Goal: Find specific page/section: Find specific page/section

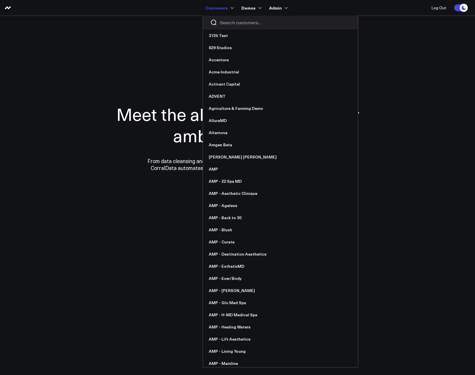
click at [228, 24] on input "Search customers input" at bounding box center [285, 22] width 131 height 6
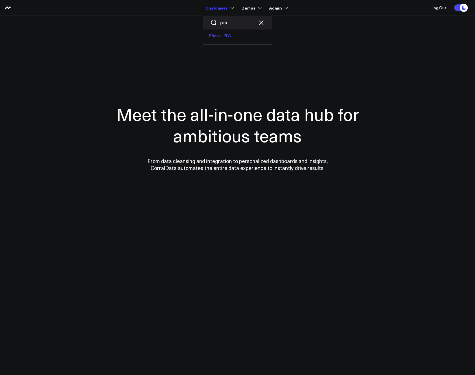
type input "pfa"
click at [244, 35] on link "Pfizer - PFA" at bounding box center [237, 35] width 69 height 12
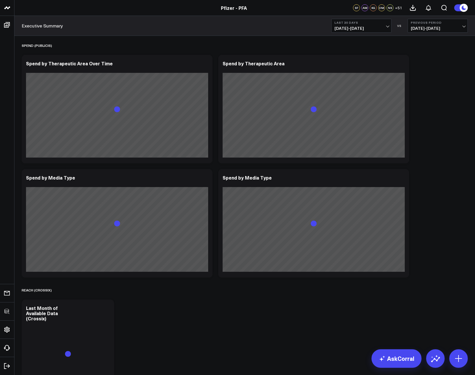
click at [384, 25] on button "Last 30 Days [DATE] - [DATE]" at bounding box center [361, 26] width 60 height 14
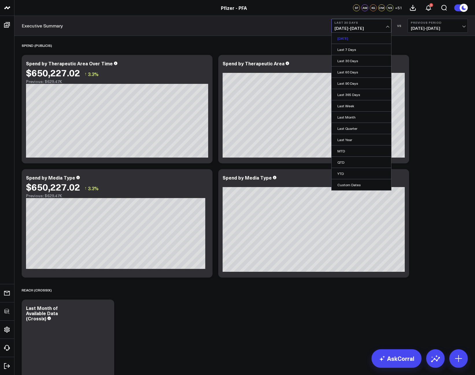
click at [365, 40] on link "[DATE]" at bounding box center [361, 38] width 60 height 11
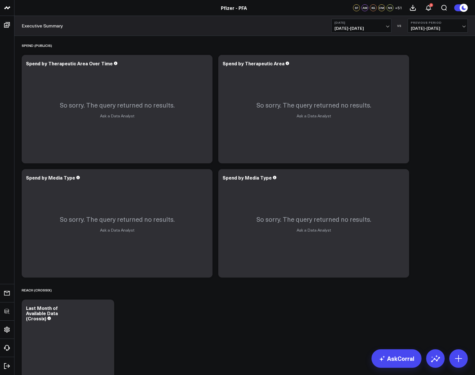
click at [343, 30] on span "[DATE] - [DATE]" at bounding box center [361, 28] width 54 height 5
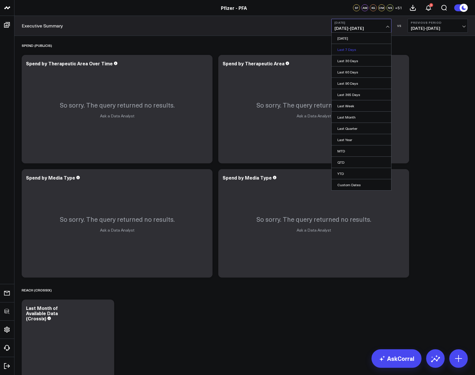
click at [352, 51] on link "Last 7 Days" at bounding box center [361, 49] width 60 height 11
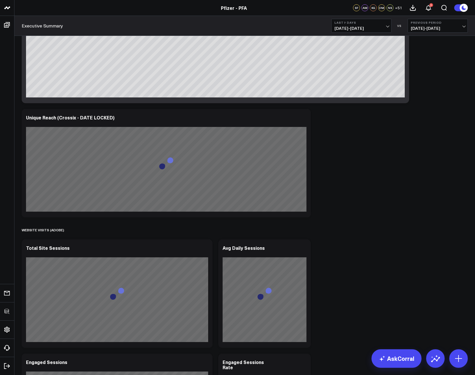
scroll to position [529, 0]
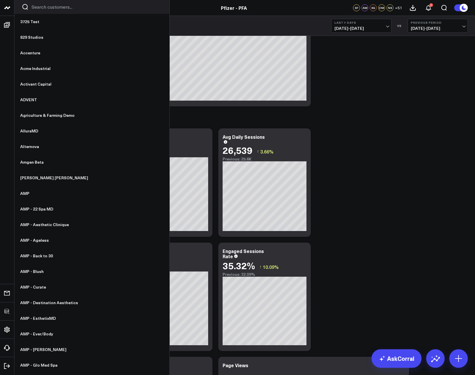
click at [38, 8] on input "Search customers input" at bounding box center [96, 7] width 131 height 6
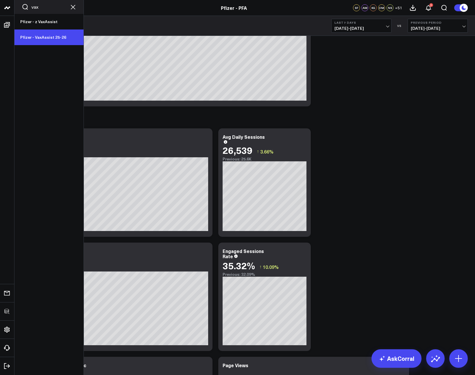
type input "vax"
click at [45, 40] on link "Pfizer - VaxAssist 25-26" at bounding box center [48, 37] width 69 height 16
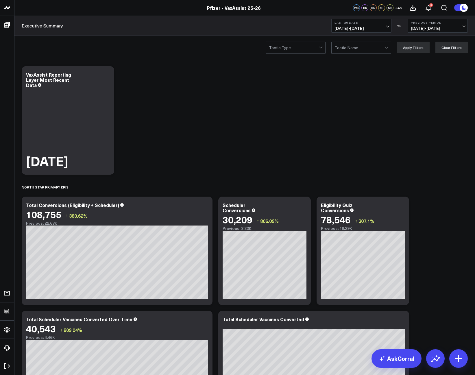
click at [341, 22] on b "Last 30 Days" at bounding box center [361, 22] width 54 height 3
click at [350, 39] on link "[DATE]" at bounding box center [361, 38] width 60 height 11
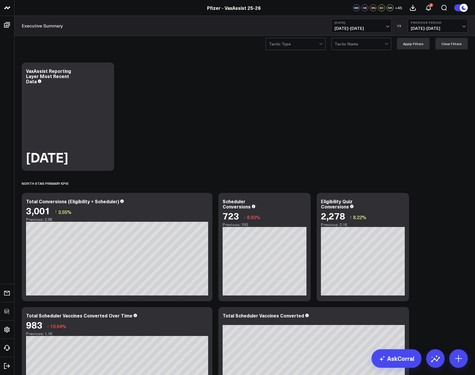
click at [377, 29] on span "[DATE] - [DATE]" at bounding box center [361, 28] width 54 height 5
click at [371, 47] on link "Last 7 Days" at bounding box center [361, 49] width 60 height 11
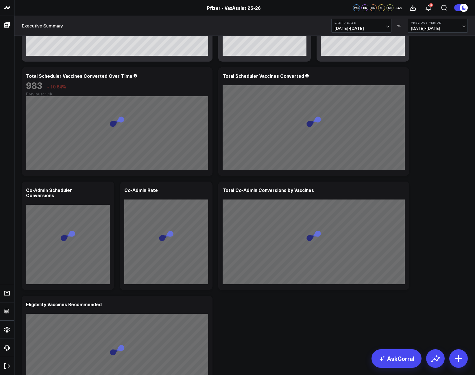
scroll to position [251, 0]
